Goal: Information Seeking & Learning: Check status

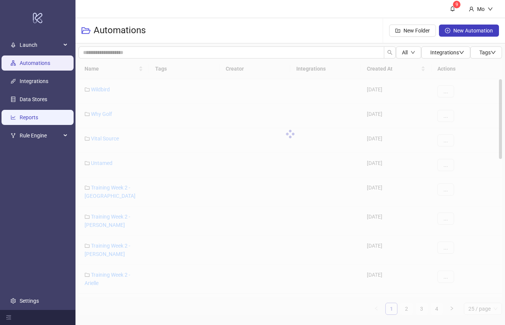
click at [37, 114] on link "Reports" at bounding box center [29, 117] width 19 height 6
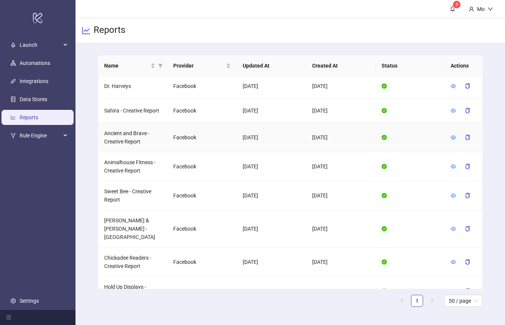
scroll to position [337, 0]
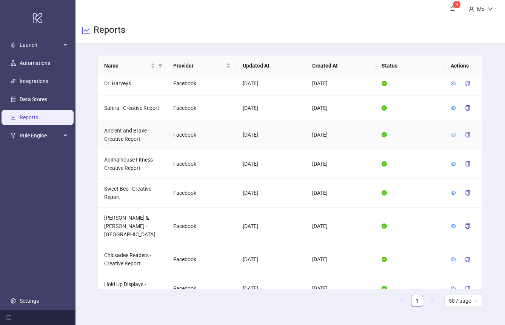
click at [453, 132] on icon "eye" at bounding box center [453, 134] width 5 height 5
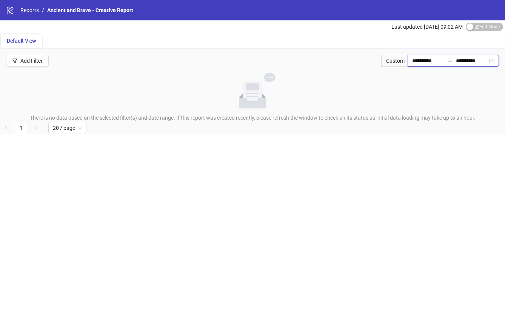
click at [427, 59] on input "**********" at bounding box center [428, 61] width 32 height 8
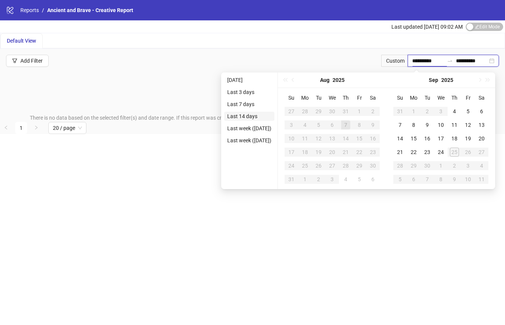
type input "**********"
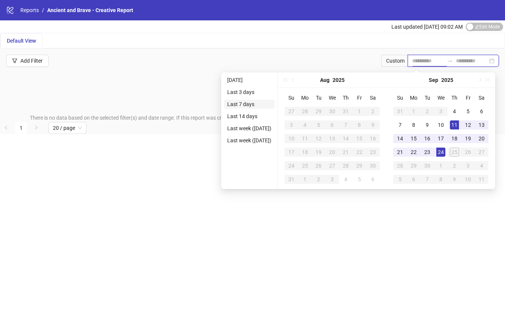
type input "**********"
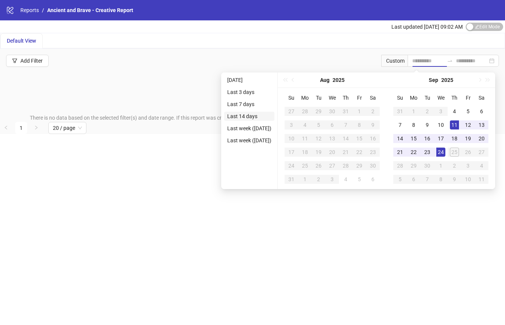
click at [247, 113] on li "Last 14 days" at bounding box center [249, 116] width 50 height 9
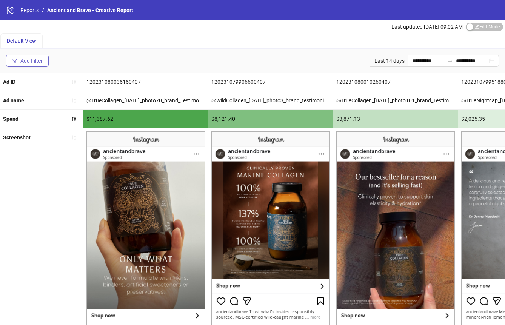
click at [27, 60] on div "Add Filter" at bounding box center [31, 61] width 22 height 6
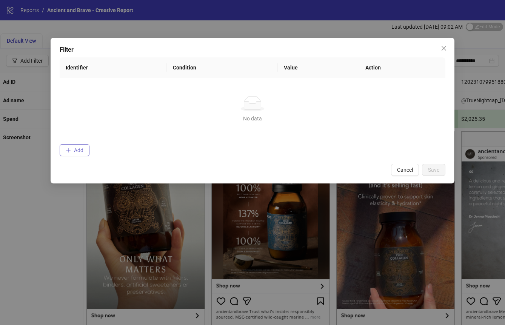
click at [71, 149] on button "Add" at bounding box center [75, 150] width 30 height 12
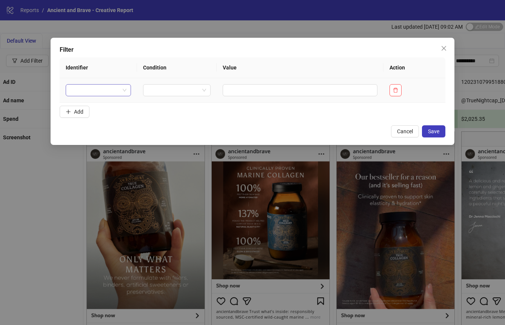
click at [107, 93] on input "search" at bounding box center [94, 90] width 49 height 11
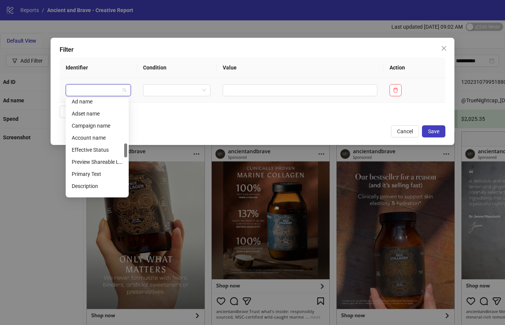
scroll to position [307, 0]
click at [105, 125] on div "Campaign name" at bounding box center [97, 124] width 51 height 8
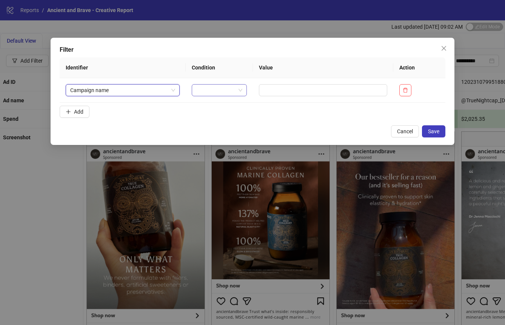
click at [204, 89] on input "search" at bounding box center [215, 90] width 39 height 11
click at [212, 116] on div "CONTAINS" at bounding box center [218, 117] width 42 height 8
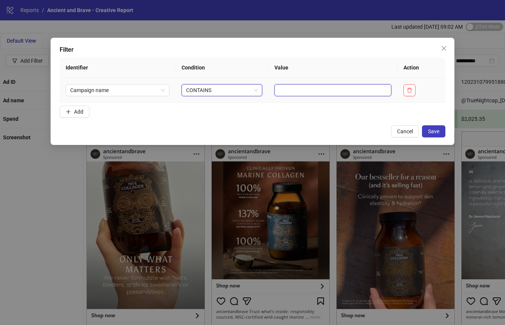
click at [310, 89] on input "text" at bounding box center [333, 90] width 117 height 12
type input "**********"
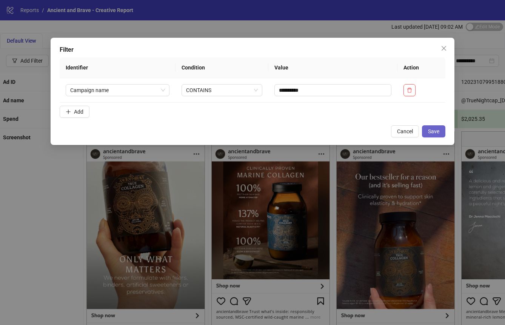
click at [444, 131] on button "Save" at bounding box center [433, 131] width 23 height 12
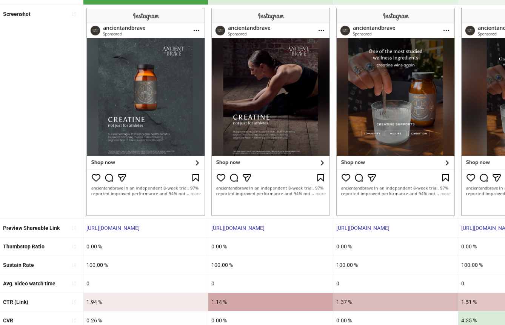
scroll to position [140, 0]
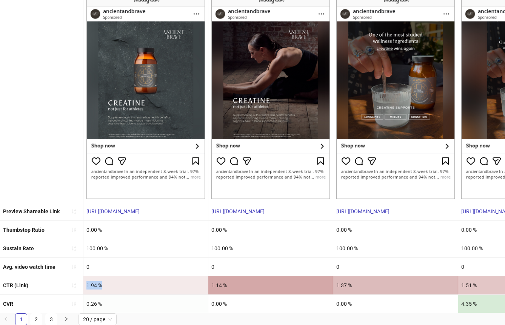
drag, startPoint x: 109, startPoint y: 284, endPoint x: 85, endPoint y: 283, distance: 23.8
click at [85, 283] on div "1.94 %" at bounding box center [145, 285] width 125 height 18
click at [102, 284] on div "1.94 %" at bounding box center [145, 285] width 125 height 18
drag, startPoint x: 106, startPoint y: 284, endPoint x: 86, endPoint y: 284, distance: 19.6
click at [86, 284] on div "1.94 %" at bounding box center [145, 285] width 125 height 18
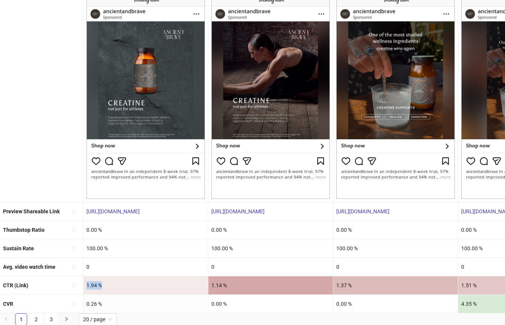
click at [89, 283] on div "1.94 %" at bounding box center [145, 285] width 125 height 18
click at [96, 301] on div "0.26 %" at bounding box center [145, 304] width 125 height 18
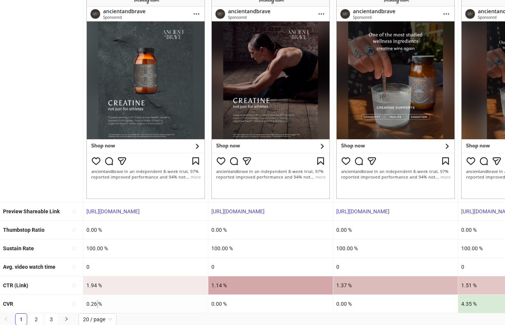
click at [96, 301] on div "0.26 %" at bounding box center [145, 304] width 125 height 18
click at [93, 291] on div "1.94 %" at bounding box center [145, 285] width 125 height 18
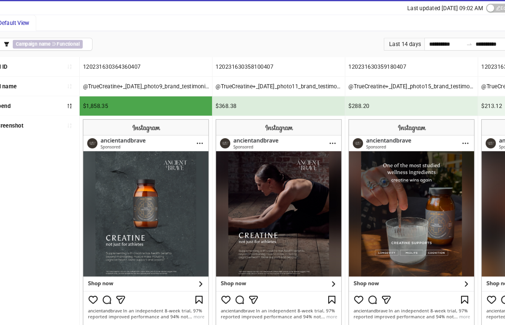
scroll to position [0, 0]
